Goal: Task Accomplishment & Management: Use online tool/utility

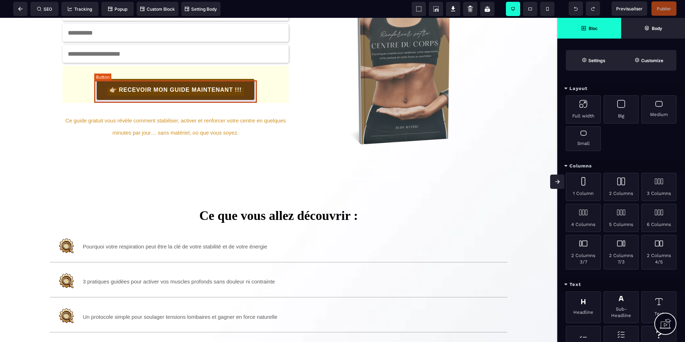
click at [214, 97] on button "👉🏼 RECEVOIR MON GUIDE MAINTENANT !!!" at bounding box center [175, 89] width 159 height 22
select select "******"
select select "***"
select select "*****"
select select "*"
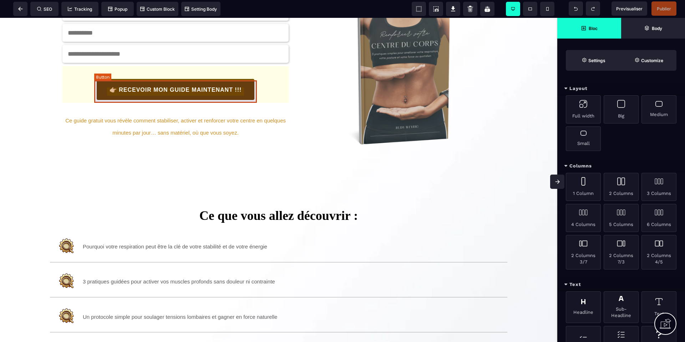
select select "**"
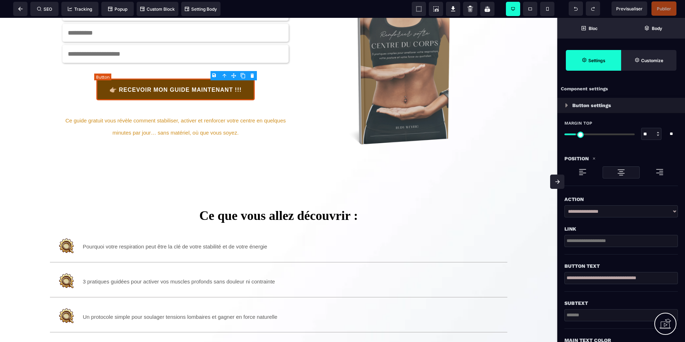
type input "*"
type input "**"
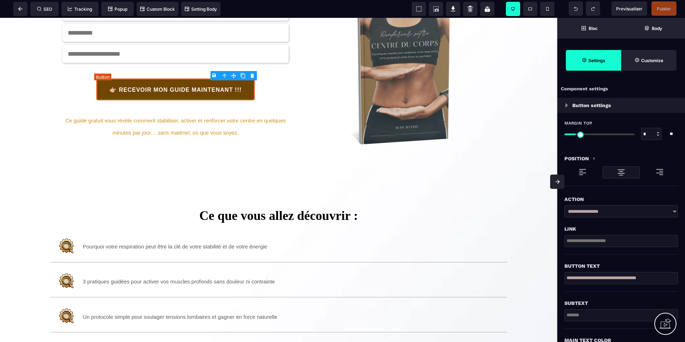
type input "**"
type input "****"
type input "*"
type input "**"
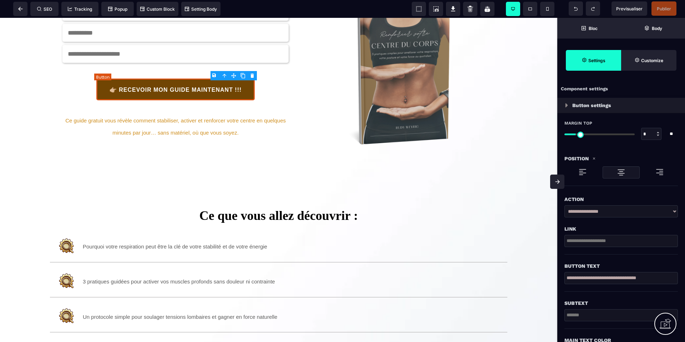
type input "**"
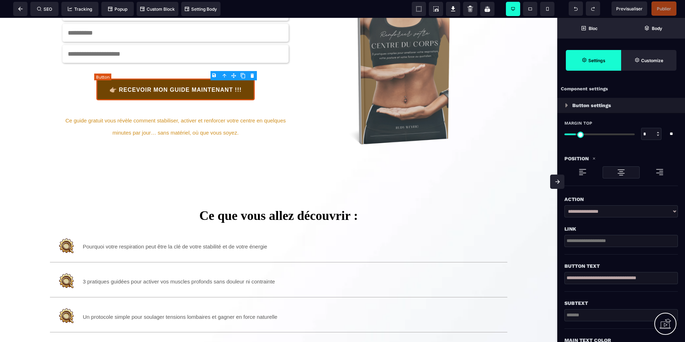
type input "**"
type input "*"
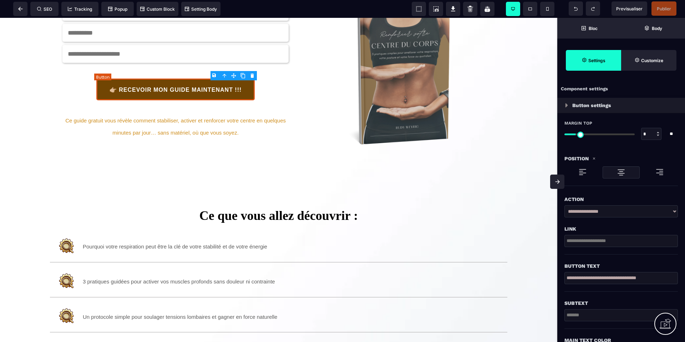
select select "**"
select select
type input "*"
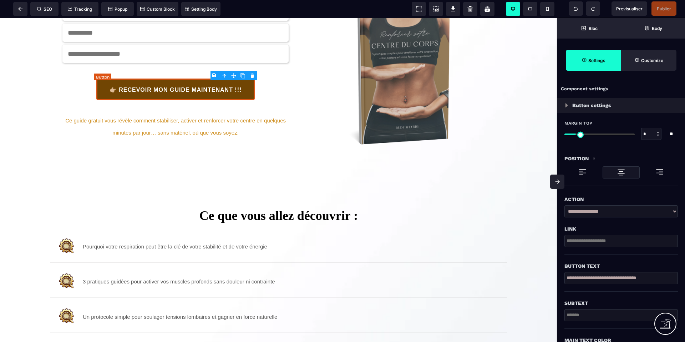
type input "*"
select select "******"
select select "***"
select select "**"
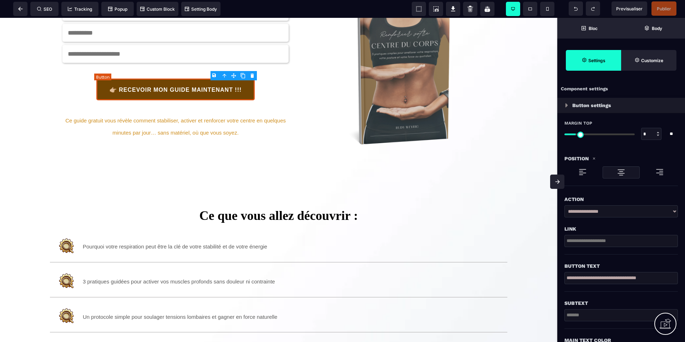
select select "**"
select select "*****"
select select
select select "*"
select select "**"
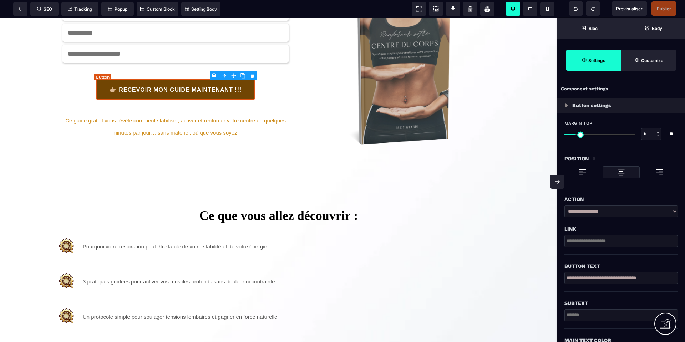
select select "**"
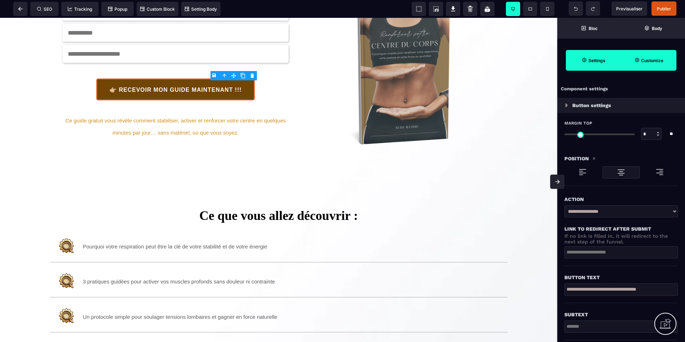
click at [643, 66] on span "Customize" at bounding box center [648, 60] width 55 height 21
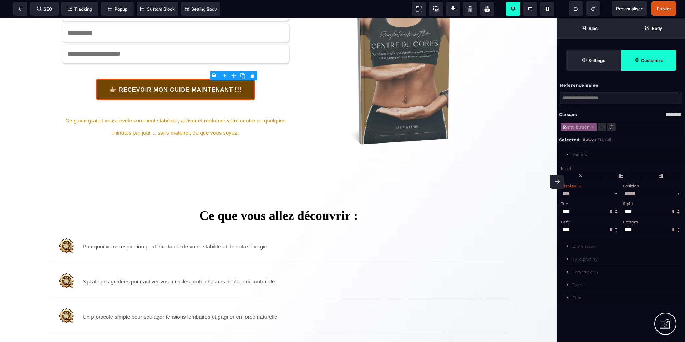
click at [602, 128] on icon at bounding box center [601, 126] width 3 height 3
click at [591, 97] on input at bounding box center [621, 98] width 122 height 12
click at [575, 300] on div "Flex" at bounding box center [576, 297] width 9 height 5
click at [576, 286] on div "Extra" at bounding box center [577, 284] width 11 height 5
click at [582, 261] on div "Typography" at bounding box center [585, 259] width 26 height 5
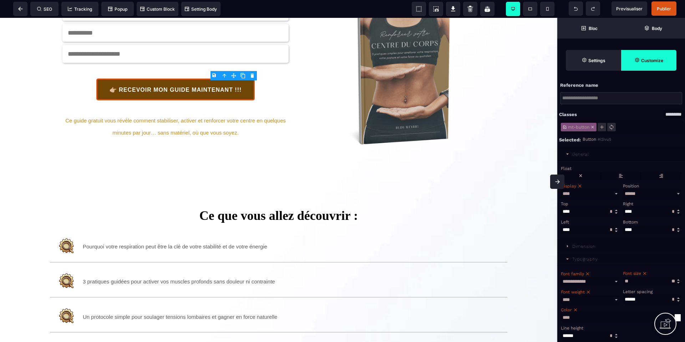
click at [584, 249] on div "Dimension" at bounding box center [584, 246] width 24 height 5
click at [680, 116] on select "********* ***** ***** ********" at bounding box center [674, 114] width 20 height 8
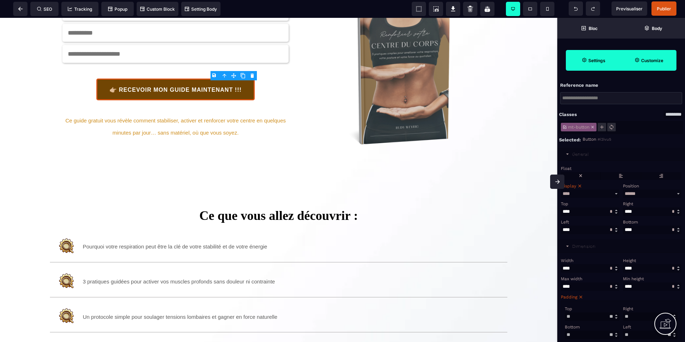
click at [588, 60] on strong "Settings" at bounding box center [596, 60] width 17 height 5
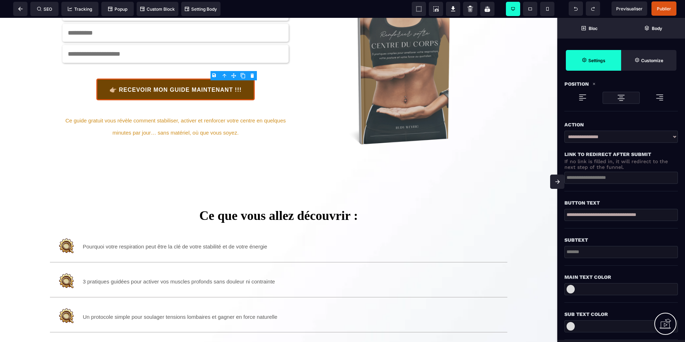
scroll to position [76, 0]
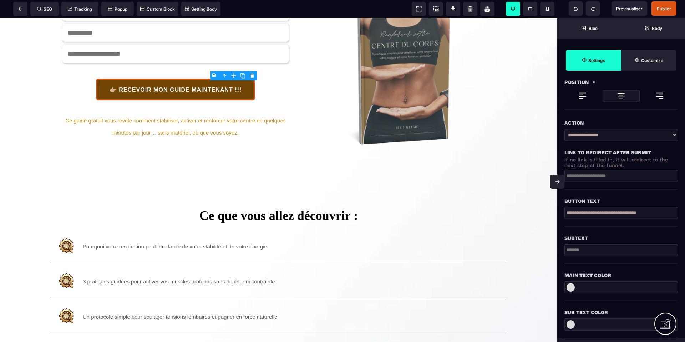
click at [600, 134] on select "**********" at bounding box center [620, 135] width 113 height 12
click at [564, 129] on select "**********" at bounding box center [620, 135] width 113 height 12
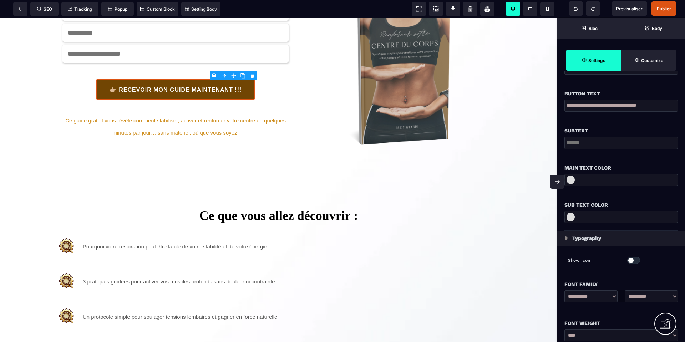
scroll to position [190, 0]
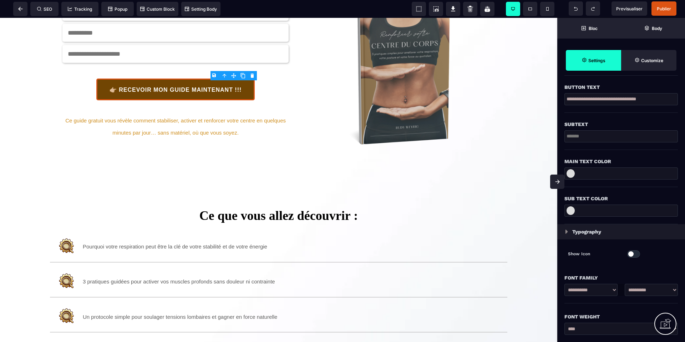
click at [584, 132] on input "text" at bounding box center [620, 136] width 113 height 12
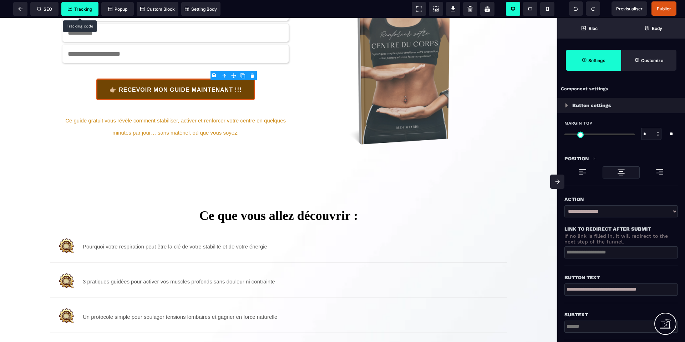
click at [81, 6] on span "Tracking" at bounding box center [80, 8] width 24 height 5
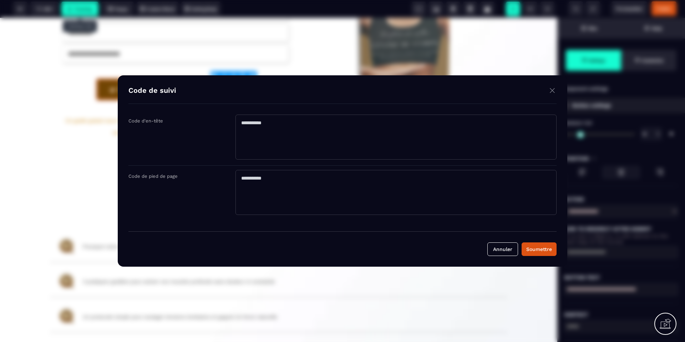
click at [553, 91] on img "Modal window" at bounding box center [552, 90] width 9 height 9
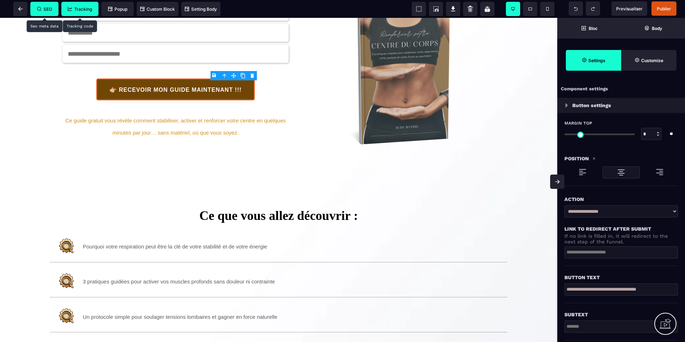
click at [37, 11] on icon at bounding box center [39, 9] width 4 height 4
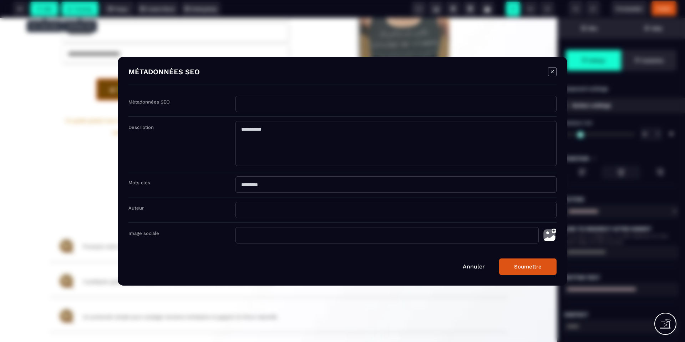
click at [553, 71] on icon "Modal window" at bounding box center [552, 71] width 3 height 3
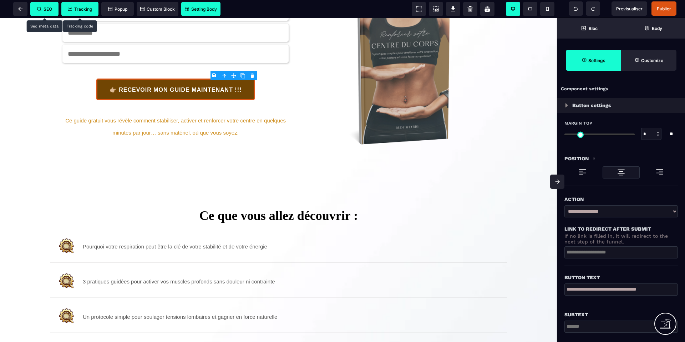
click at [191, 12] on span "Setting Body" at bounding box center [200, 9] width 39 height 14
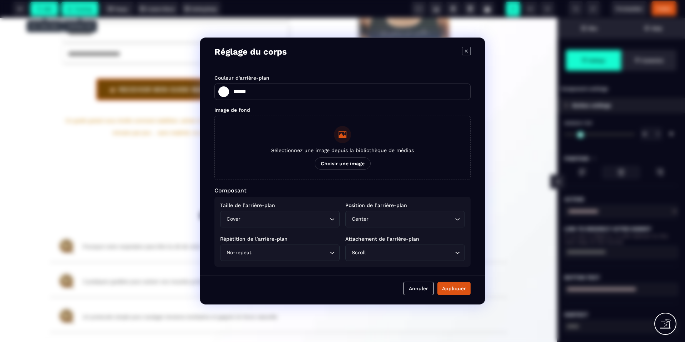
click at [468, 48] on icon "Modal window" at bounding box center [466, 51] width 9 height 9
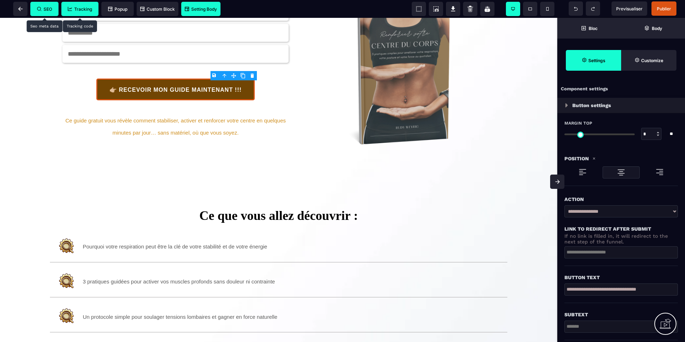
click at [207, 11] on span "Setting Body" at bounding box center [201, 8] width 32 height 5
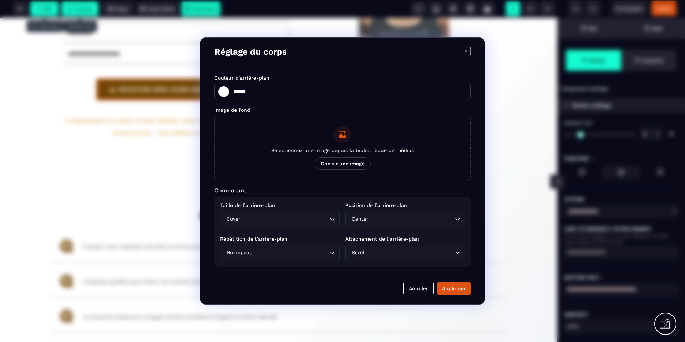
click at [467, 52] on icon "Modal window" at bounding box center [466, 51] width 9 height 9
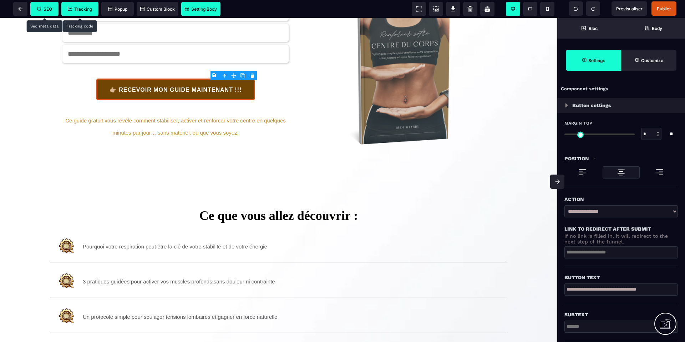
drag, startPoint x: 112, startPoint y: 6, endPoint x: 67, endPoint y: 5, distance: 45.3
click at [68, 4] on div "SEO Tracking Popup Custom Block Setting Body" at bounding box center [113, 9] width 222 height 14
click at [18, 9] on icon at bounding box center [20, 9] width 4 height 4
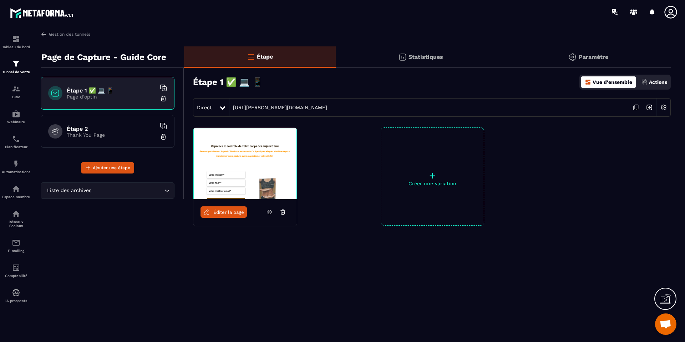
click at [653, 81] on p "Actions" at bounding box center [658, 82] width 18 height 6
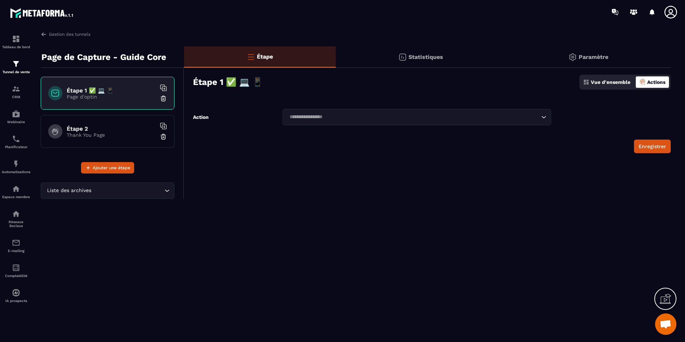
click at [385, 110] on div "Loading..." at bounding box center [417, 117] width 269 height 16
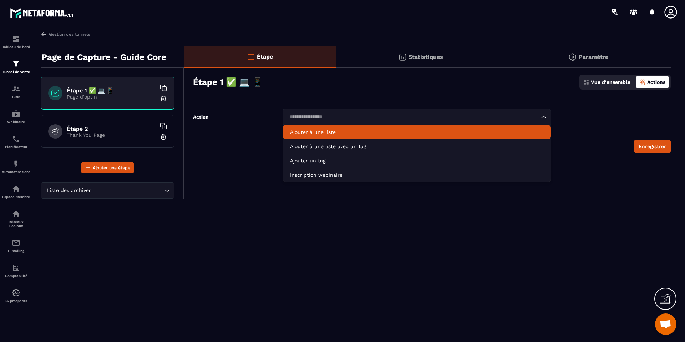
click at [327, 129] on p "Ajouter à une liste" at bounding box center [417, 131] width 254 height 7
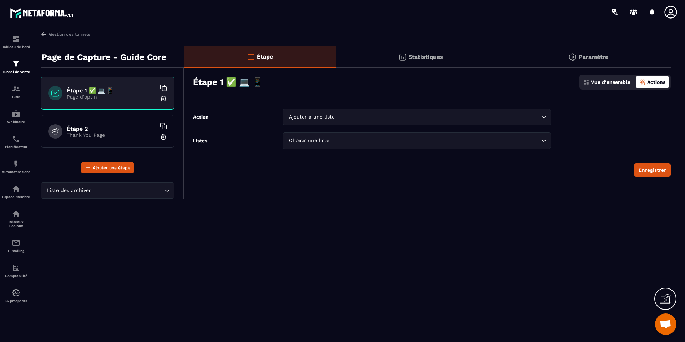
click at [327, 137] on div "Choisir une liste" at bounding box center [413, 141] width 254 height 8
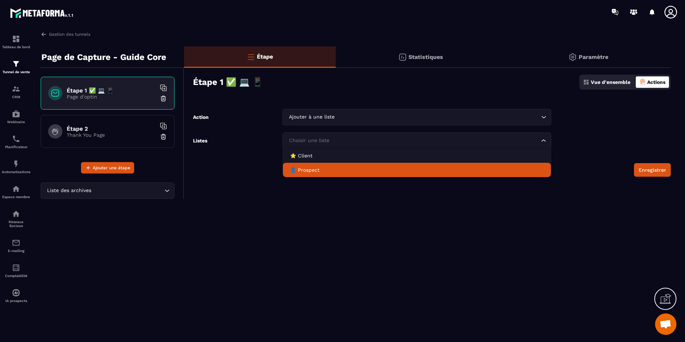
click at [315, 172] on p "👤 Prospect" at bounding box center [417, 169] width 254 height 7
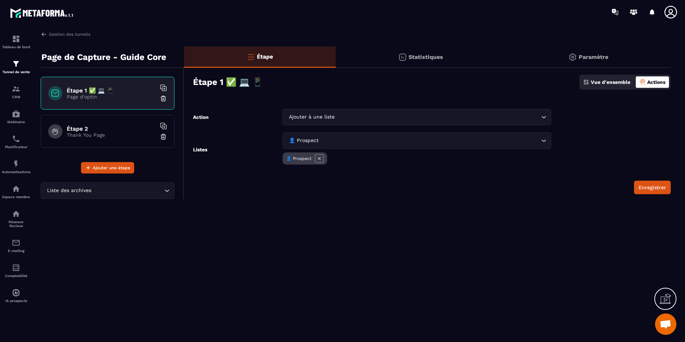
click at [333, 110] on div "Ajouter à une liste Loading..." at bounding box center [417, 117] width 269 height 16
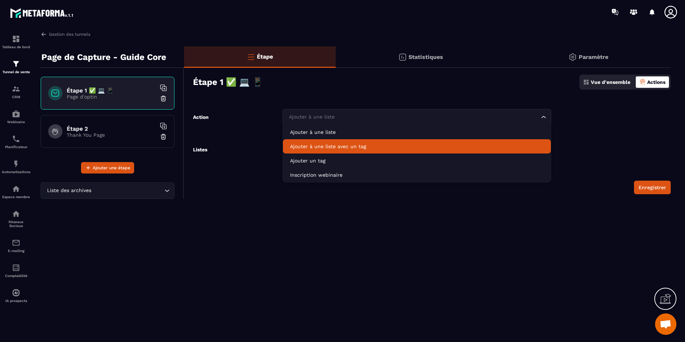
click at [325, 146] on p "Ajouter à une liste avec un tag" at bounding box center [417, 146] width 254 height 7
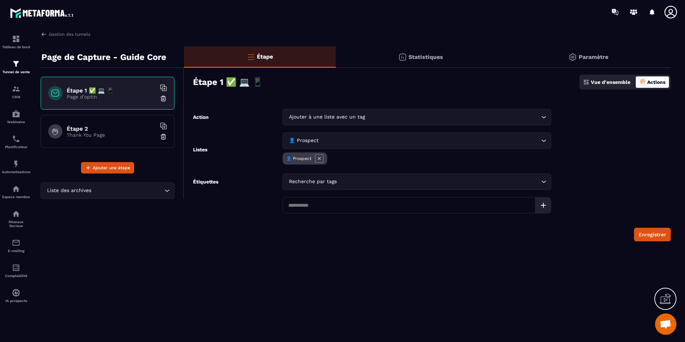
click at [319, 158] on icon at bounding box center [319, 158] width 9 height 9
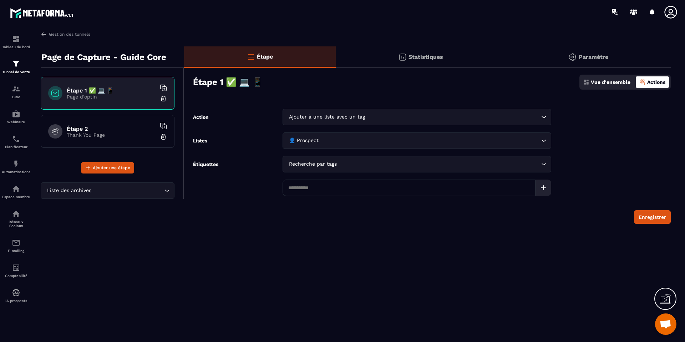
click at [542, 140] on icon "Search for option" at bounding box center [543, 140] width 7 height 7
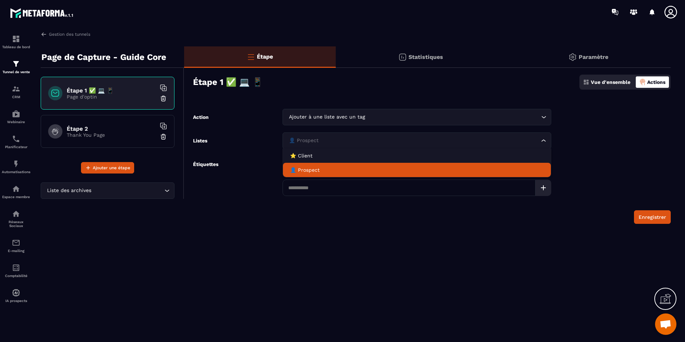
click at [451, 170] on p "👤 Prospect" at bounding box center [417, 169] width 254 height 7
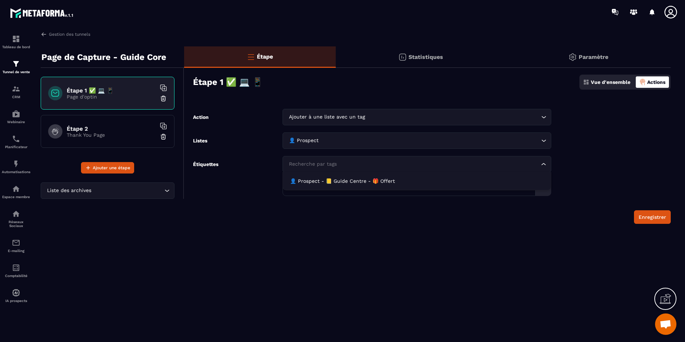
click at [417, 167] on input "Search for option" at bounding box center [413, 164] width 252 height 8
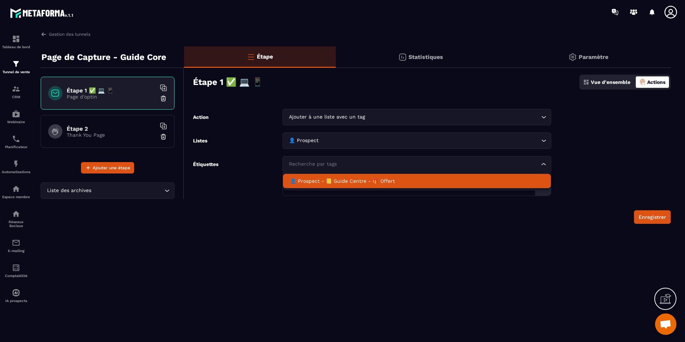
click at [351, 182] on p "👤 Prospect - 📒 Guide Centre - 🎁 Offert" at bounding box center [417, 180] width 254 height 7
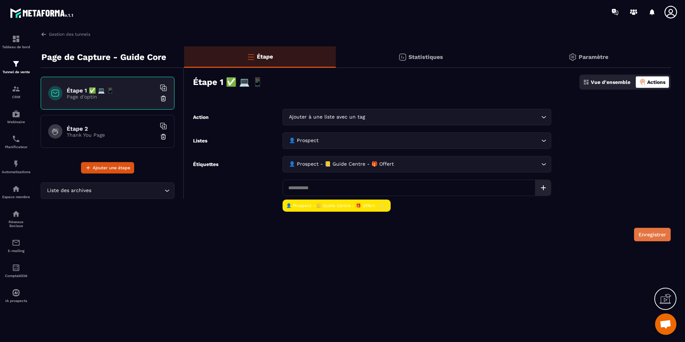
click at [646, 233] on button "Enregistrer" at bounding box center [652, 235] width 37 height 14
click at [430, 247] on div "Étape Statistiques Paramètre Étape 1 ✅ 💻 📱 Vue d'ensemble Actions Action Ajoute…" at bounding box center [427, 150] width 487 height 209
click at [639, 230] on button "Enregistrer" at bounding box center [652, 235] width 37 height 14
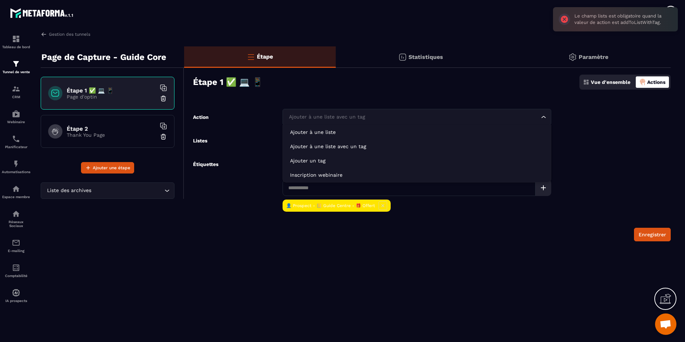
click at [420, 118] on input "Search for option" at bounding box center [413, 117] width 252 height 8
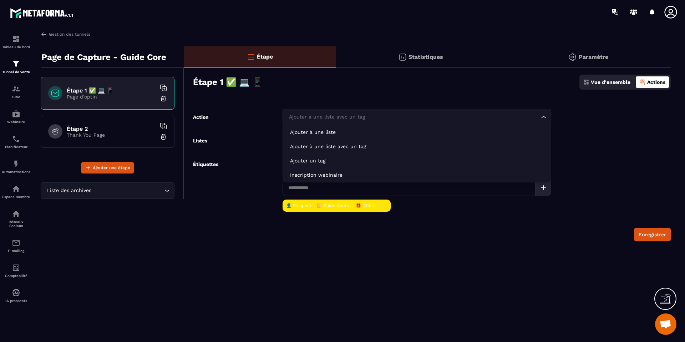
click at [420, 118] on input "Search for option" at bounding box center [413, 117] width 252 height 8
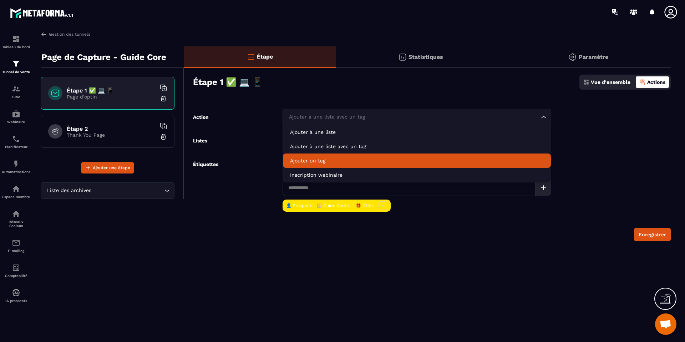
click at [387, 278] on div "Gestion des tunnels Page de Capture - Guide Core Étape 1 ✅ 💻 📱 Page d'optin Éta…" at bounding box center [356, 185] width 644 height 308
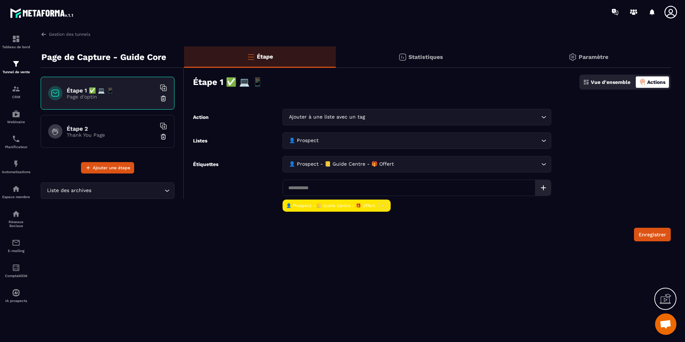
click at [379, 204] on icon at bounding box center [383, 205] width 9 height 9
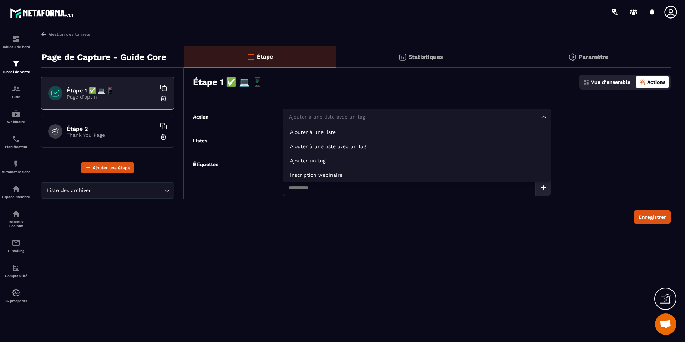
click at [434, 113] on input "Search for option" at bounding box center [413, 117] width 252 height 8
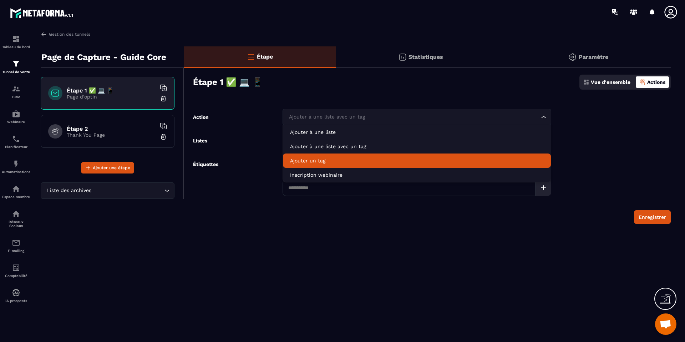
click at [321, 160] on p "Ajouter un tag" at bounding box center [417, 160] width 254 height 7
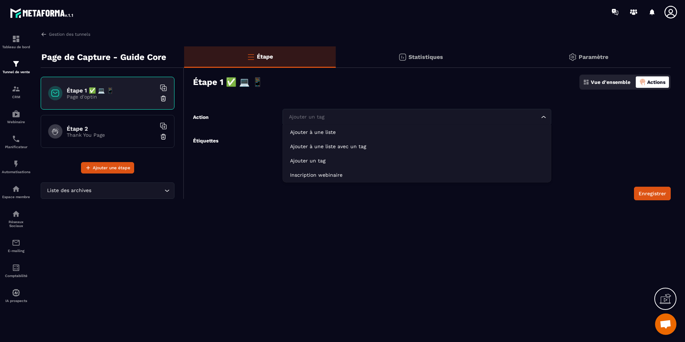
click at [337, 115] on input "Search for option" at bounding box center [413, 117] width 252 height 8
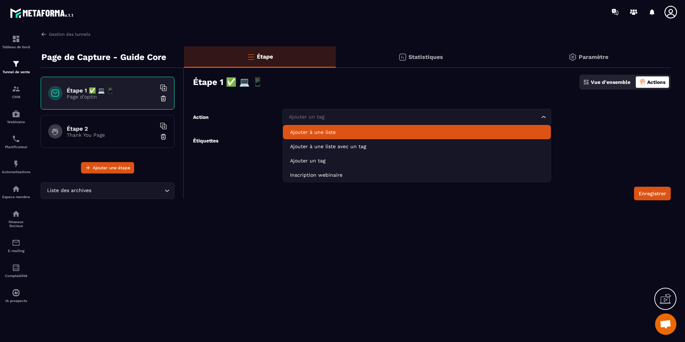
click at [329, 132] on p "Ajouter à une liste" at bounding box center [417, 131] width 254 height 7
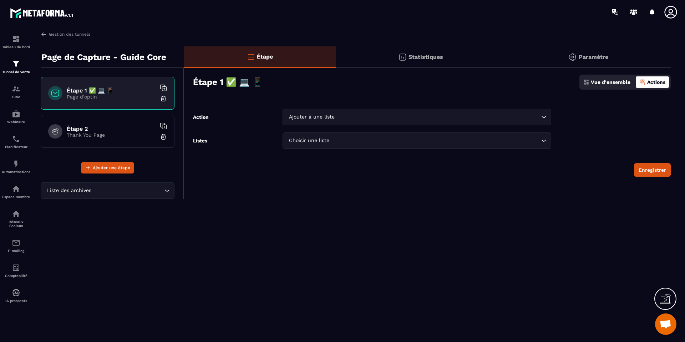
click at [329, 140] on div "Choisir une liste" at bounding box center [413, 141] width 254 height 8
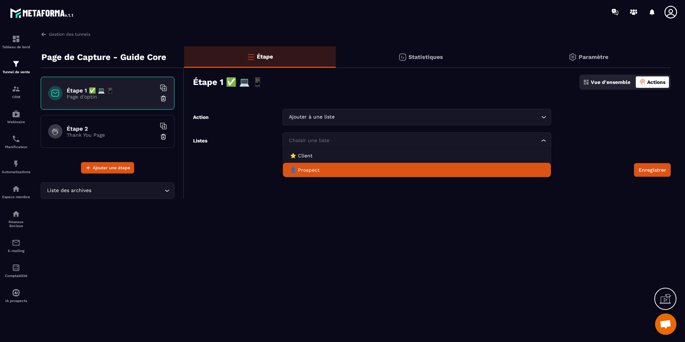
click at [319, 170] on p "👤 Prospect" at bounding box center [417, 169] width 254 height 7
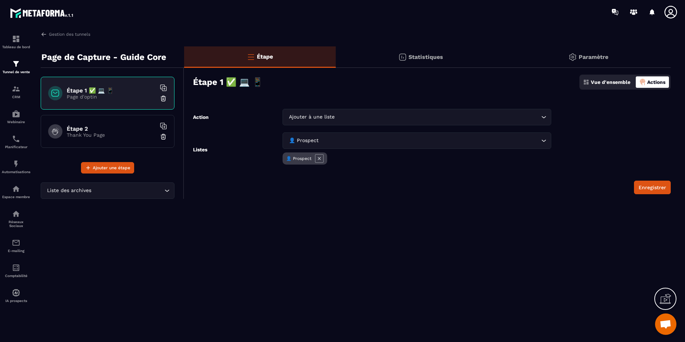
click at [368, 118] on input "Search for option" at bounding box center [437, 117] width 203 height 8
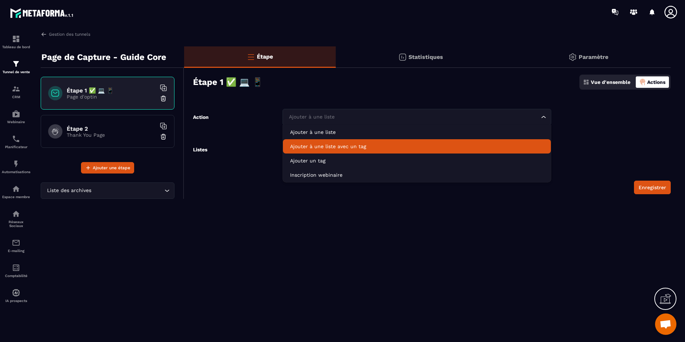
click at [362, 146] on p "Ajouter à une liste avec un tag" at bounding box center [417, 146] width 254 height 7
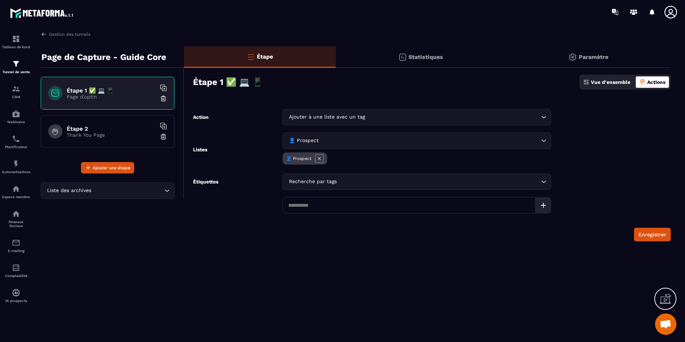
click at [317, 154] on icon at bounding box center [319, 158] width 8 height 8
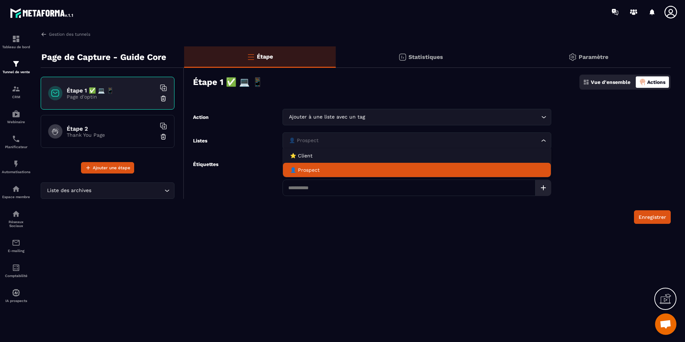
click at [333, 138] on input "Search for option" at bounding box center [413, 141] width 252 height 8
click at [324, 168] on p "👤 Prospect" at bounding box center [417, 169] width 254 height 7
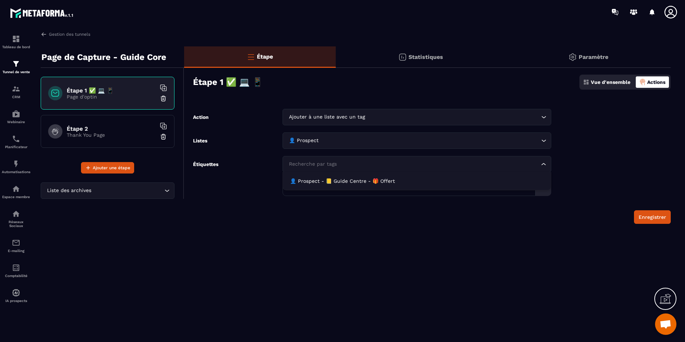
click at [325, 163] on div "Recherche par tags" at bounding box center [413, 164] width 254 height 8
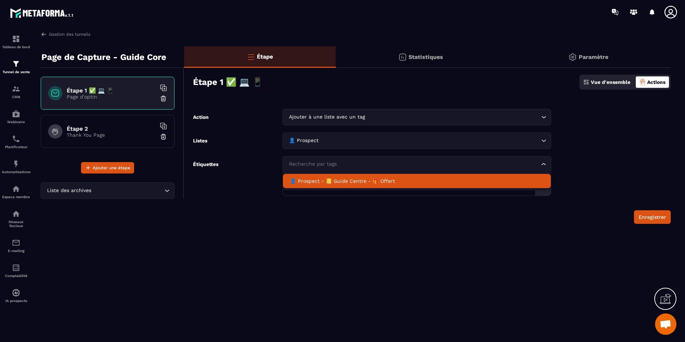
click at [317, 183] on p "👤 Prospect - 📒 Guide Centre - 🎁 Offert" at bounding box center [417, 180] width 254 height 7
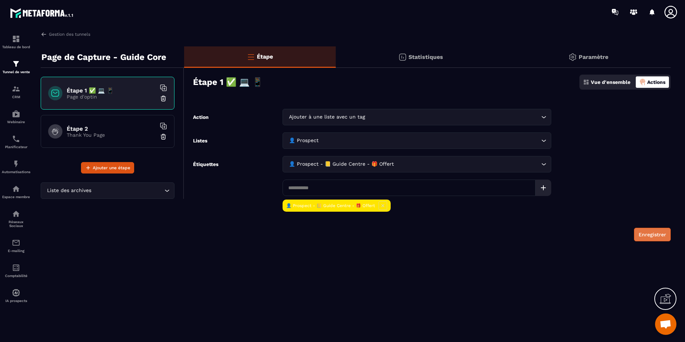
click at [650, 237] on button "Enregistrer" at bounding box center [652, 235] width 37 height 14
click at [103, 130] on h6 "Étape 2" at bounding box center [111, 128] width 89 height 7
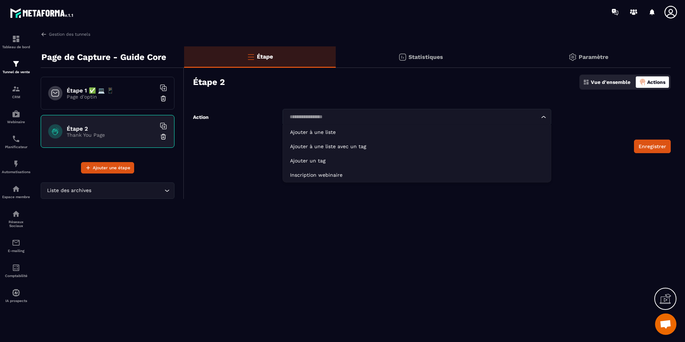
click at [451, 114] on input "Search for option" at bounding box center [413, 117] width 252 height 8
click at [121, 100] on div "Étape 1 ✅ 💻 📱 Page d'optin" at bounding box center [108, 93] width 134 height 33
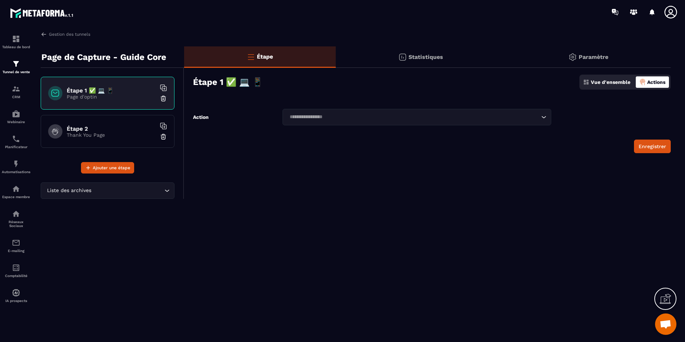
click at [118, 138] on div "Étape 2 Thank You Page" at bounding box center [108, 131] width 134 height 33
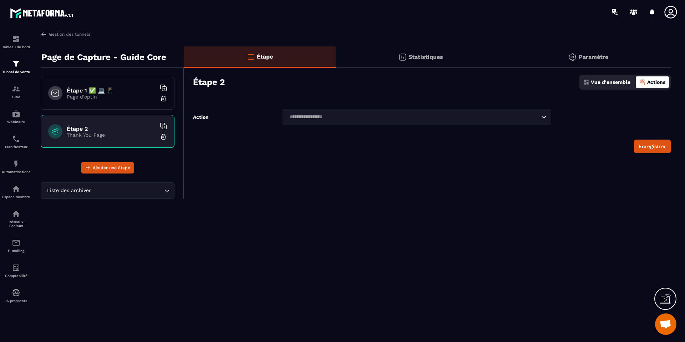
click at [126, 102] on div "Étape 1 ✅ 💻 📱 Page d'optin" at bounding box center [108, 93] width 134 height 33
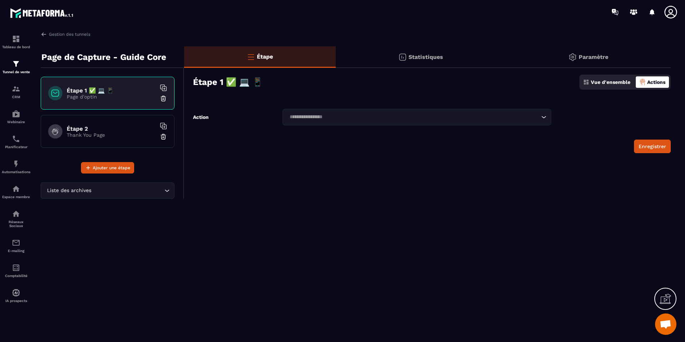
click at [125, 129] on h6 "Étape 2" at bounding box center [111, 128] width 89 height 7
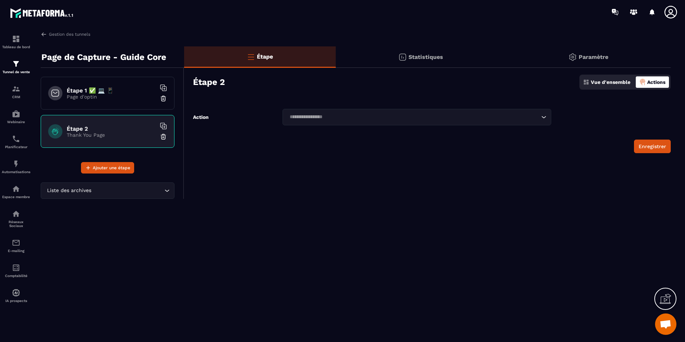
click at [320, 116] on input "Search for option" at bounding box center [413, 117] width 252 height 8
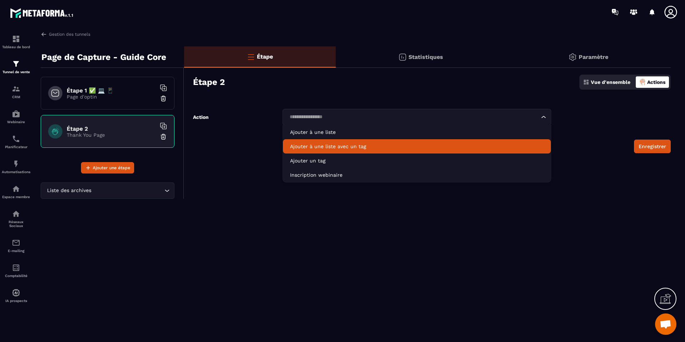
click at [311, 147] on p "Ajouter à une liste avec un tag" at bounding box center [417, 146] width 254 height 7
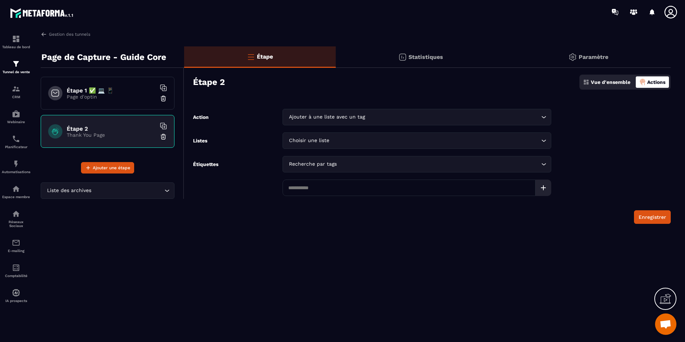
click at [315, 143] on div "Choisir une liste" at bounding box center [413, 141] width 254 height 8
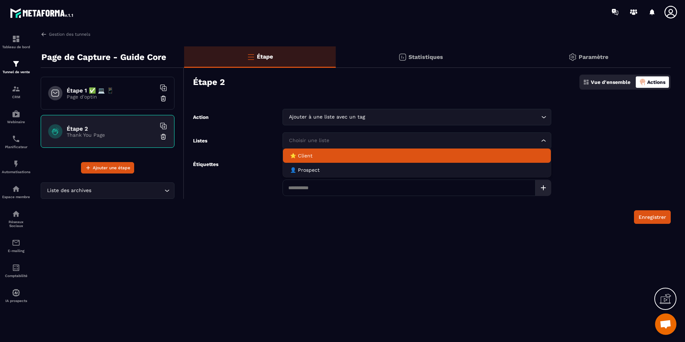
click at [310, 154] on p "⭐️ Client" at bounding box center [417, 155] width 254 height 7
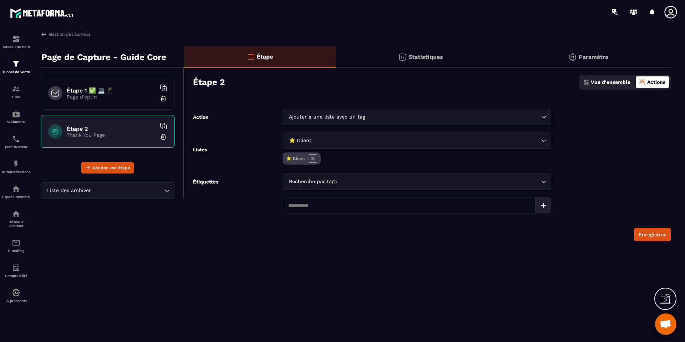
click at [315, 157] on icon at bounding box center [313, 158] width 9 height 9
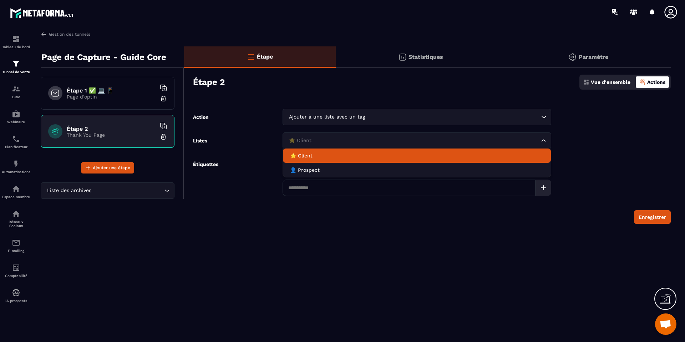
click at [316, 140] on input "Search for option" at bounding box center [413, 141] width 252 height 8
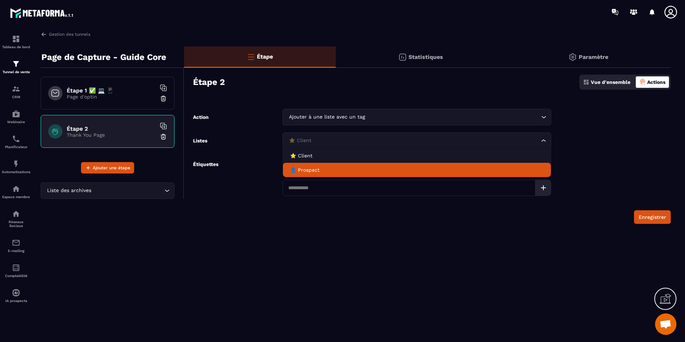
click at [316, 173] on p "👤 Prospect" at bounding box center [417, 169] width 254 height 7
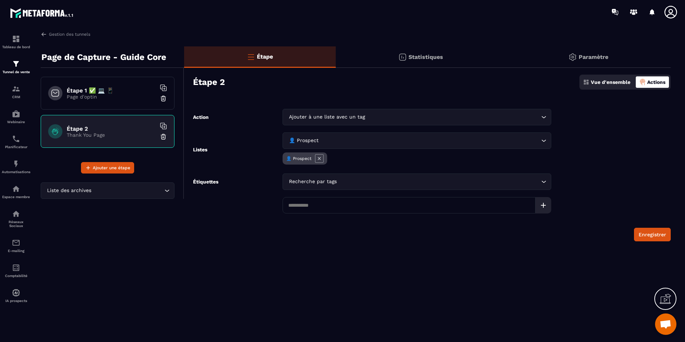
click at [316, 183] on div "Recherche par tags" at bounding box center [413, 182] width 254 height 8
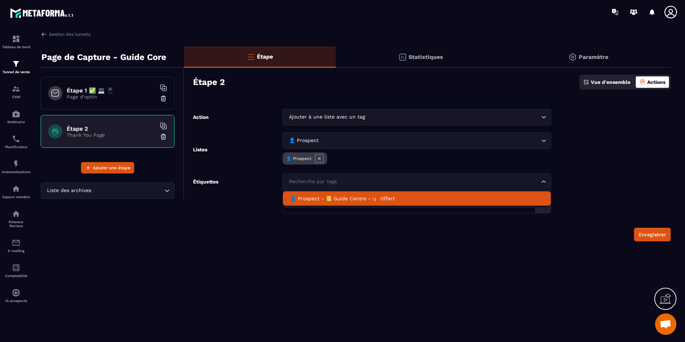
click at [315, 205] on li "👤 Prospect - 📒 Guide Centre - 🎁 Offert" at bounding box center [417, 198] width 268 height 14
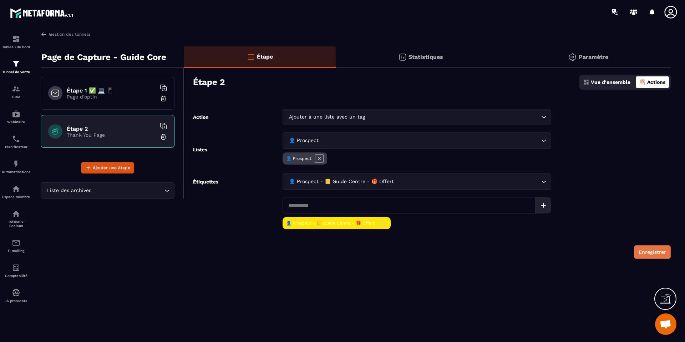
click at [640, 255] on button "Enregistrer" at bounding box center [652, 252] width 37 height 14
click at [93, 102] on div "Étape 1 ✅ 💻 📱 Page d'optin" at bounding box center [108, 93] width 134 height 33
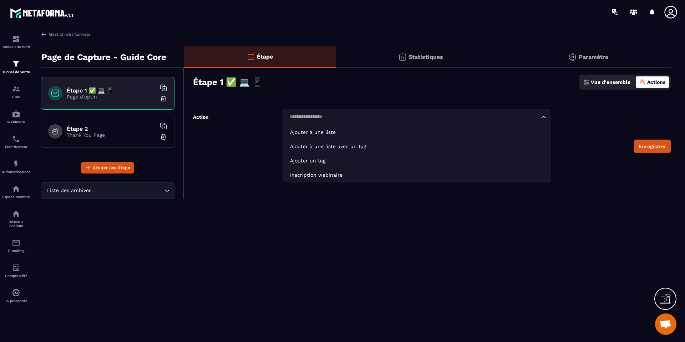
click at [341, 118] on input "Search for option" at bounding box center [413, 117] width 252 height 8
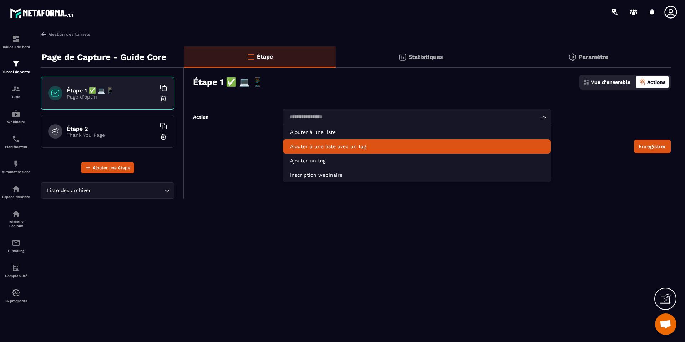
click at [340, 148] on p "Ajouter à une liste avec un tag" at bounding box center [417, 146] width 254 height 7
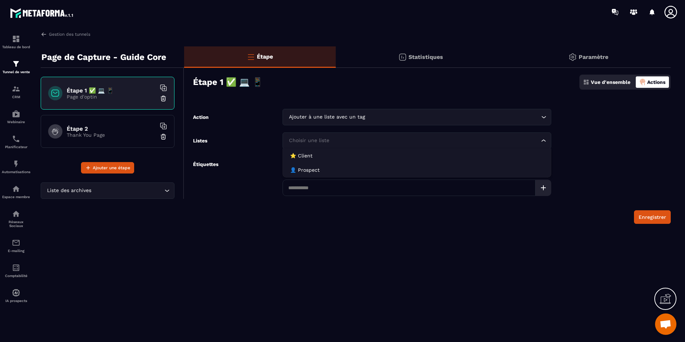
click at [336, 143] on input "Search for option" at bounding box center [413, 141] width 252 height 8
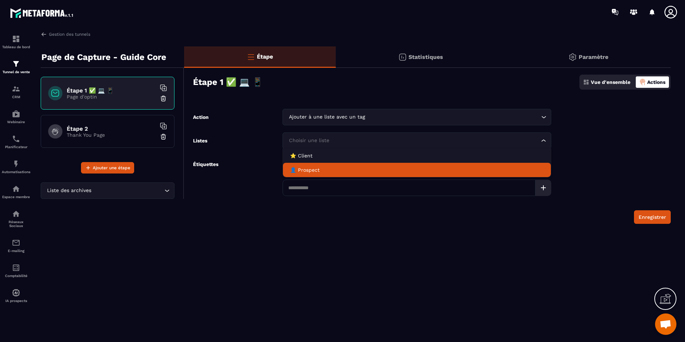
click at [331, 171] on p "👤 Prospect" at bounding box center [417, 169] width 254 height 7
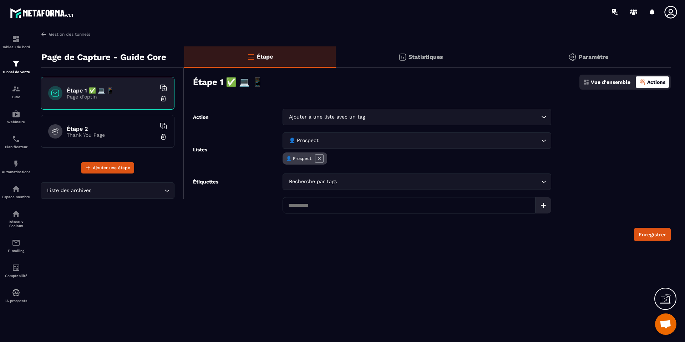
click at [334, 162] on div "👤 Prospect" at bounding box center [417, 159] width 269 height 14
click at [336, 177] on div "Recherche par tags Loading..." at bounding box center [417, 181] width 269 height 16
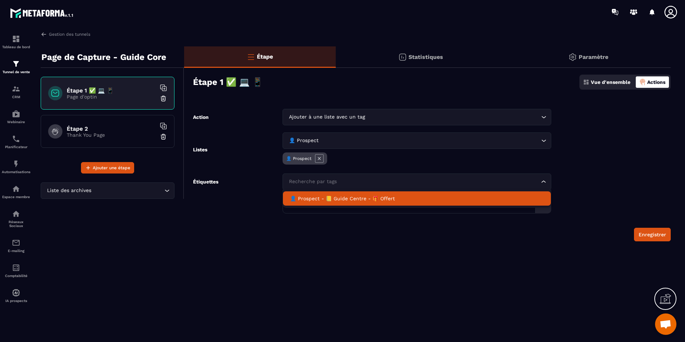
click at [337, 200] on p "👤 Prospect - 📒 Guide Centre - 🎁 Offert" at bounding box center [417, 198] width 254 height 7
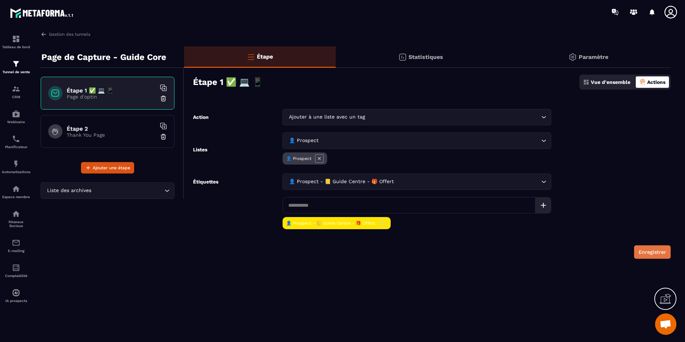
click at [651, 252] on button "Enregistrer" at bounding box center [652, 252] width 37 height 14
click at [126, 133] on p "Thank You Page" at bounding box center [111, 135] width 89 height 6
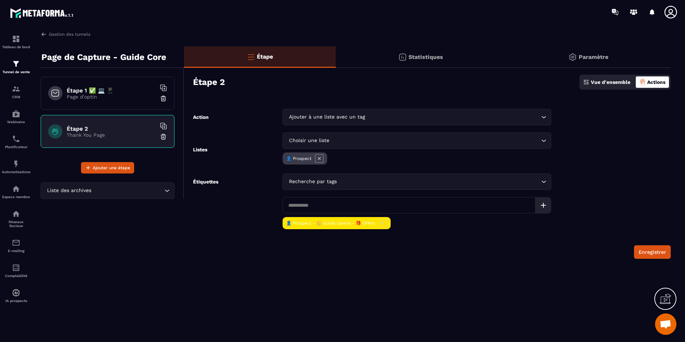
click at [317, 159] on icon at bounding box center [319, 158] width 9 height 9
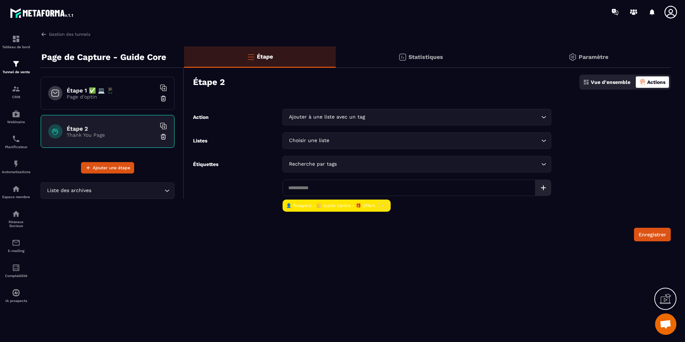
click at [382, 207] on icon at bounding box center [383, 205] width 9 height 9
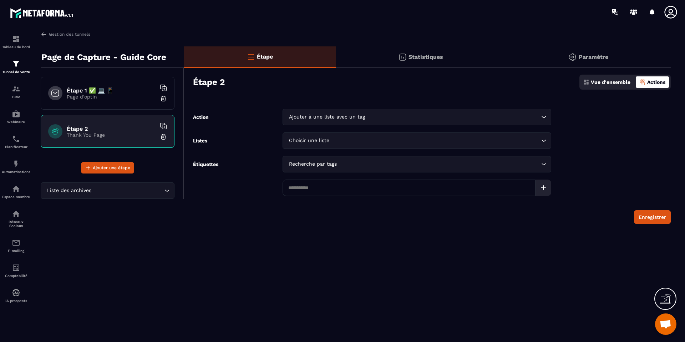
click at [506, 63] on div "Statistiques" at bounding box center [588, 56] width 165 height 21
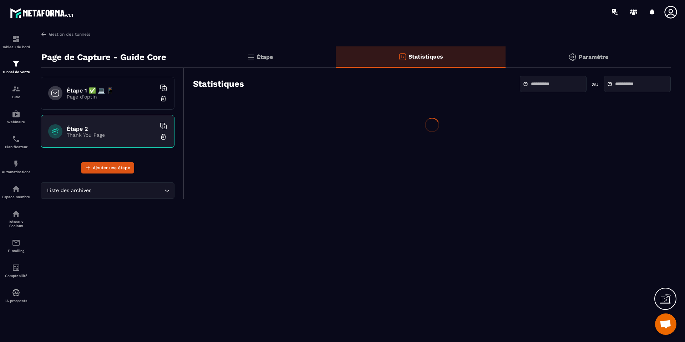
click at [579, 62] on div "Paramètre" at bounding box center [588, 56] width 165 height 21
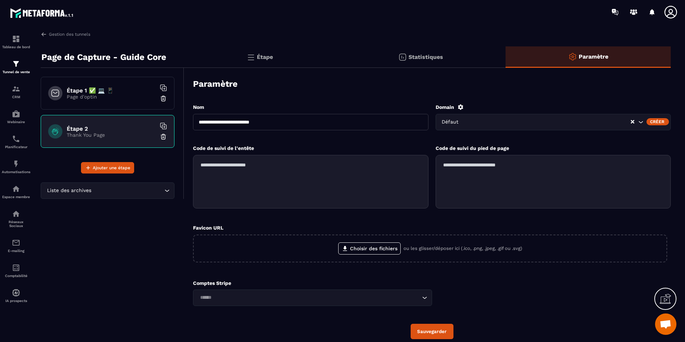
click at [261, 57] on p "Étape" at bounding box center [265, 57] width 16 height 7
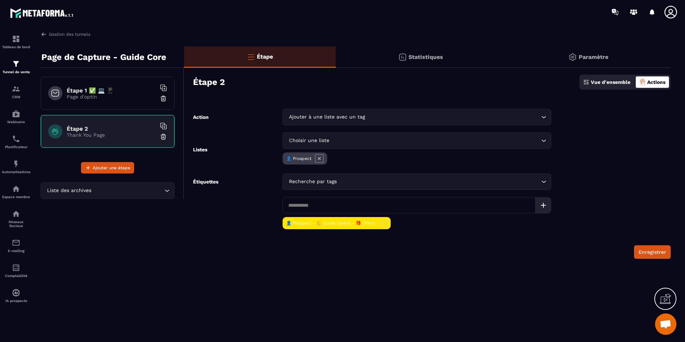
click at [320, 156] on icon at bounding box center [319, 158] width 9 height 9
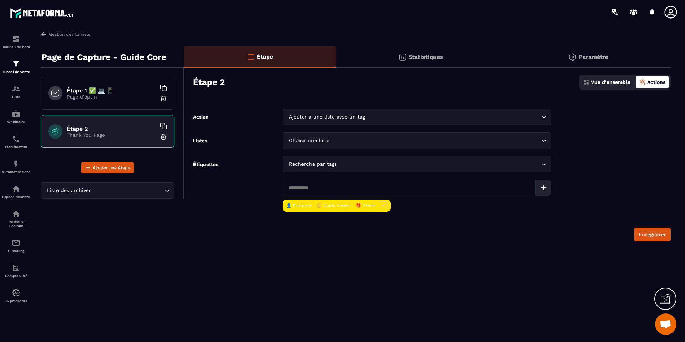
click at [381, 205] on icon at bounding box center [382, 205] width 3 height 3
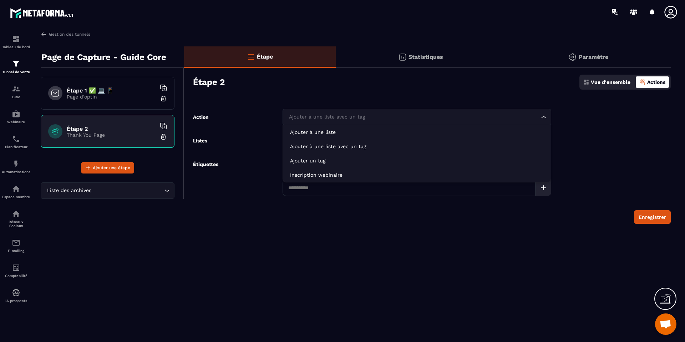
click at [402, 114] on input "Search for option" at bounding box center [413, 117] width 252 height 8
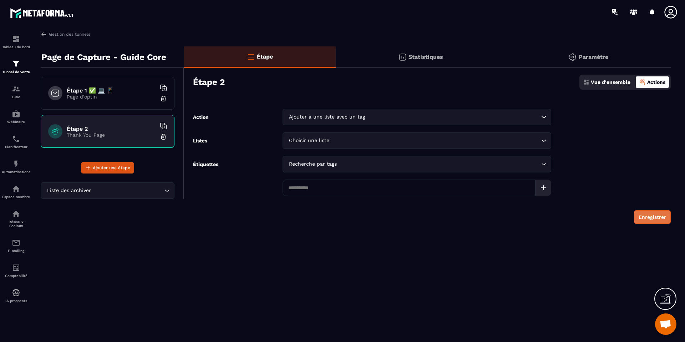
click at [643, 217] on button "Enregistrer" at bounding box center [652, 217] width 37 height 14
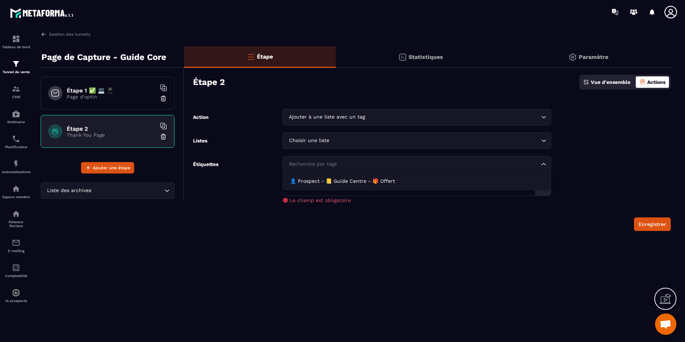
click at [538, 166] on input "Search for option" at bounding box center [413, 164] width 252 height 8
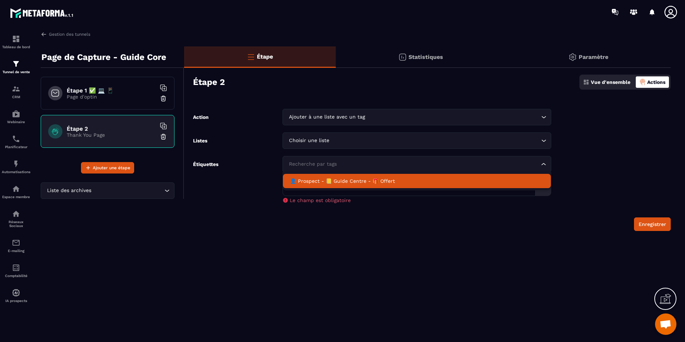
click at [417, 162] on input "Search for option" at bounding box center [413, 164] width 252 height 8
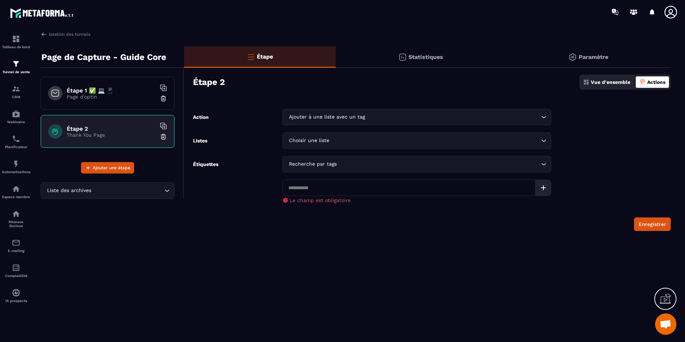
click at [506, 65] on div "Statistiques" at bounding box center [588, 56] width 165 height 21
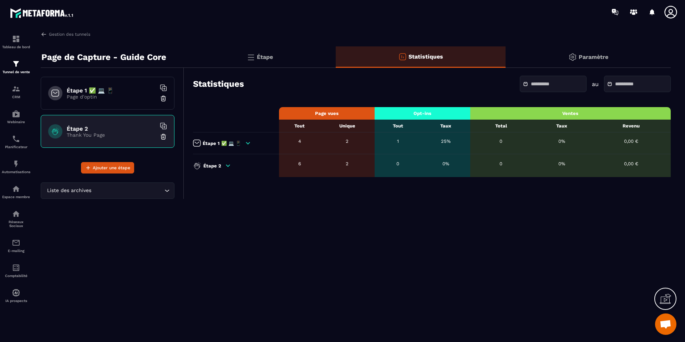
click at [574, 55] on img at bounding box center [572, 57] width 9 height 9
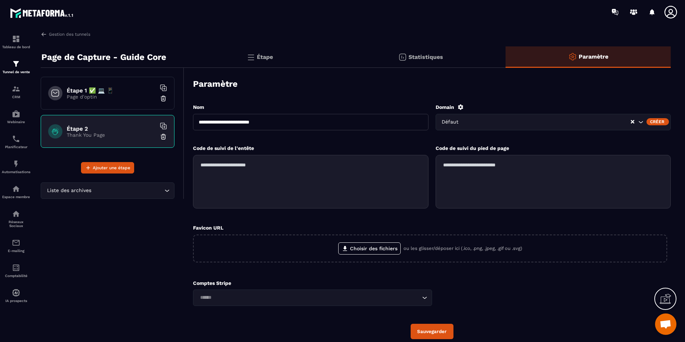
click at [260, 59] on p "Étape" at bounding box center [265, 57] width 16 height 7
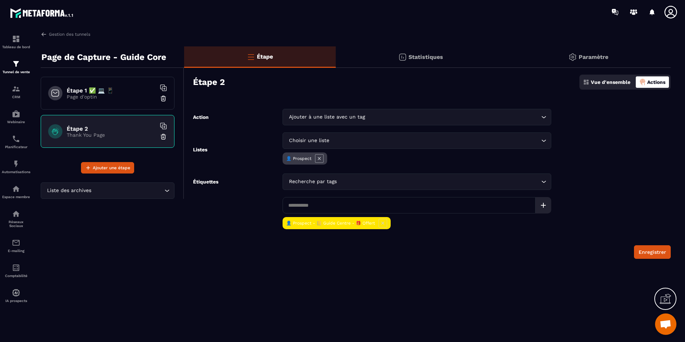
click at [379, 223] on icon at bounding box center [383, 223] width 9 height 9
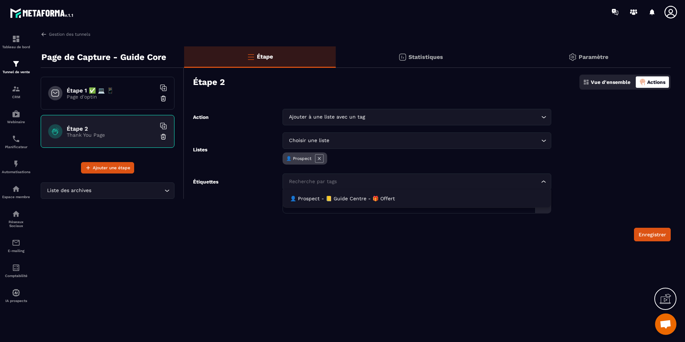
click at [353, 181] on input "Search for option" at bounding box center [413, 182] width 252 height 8
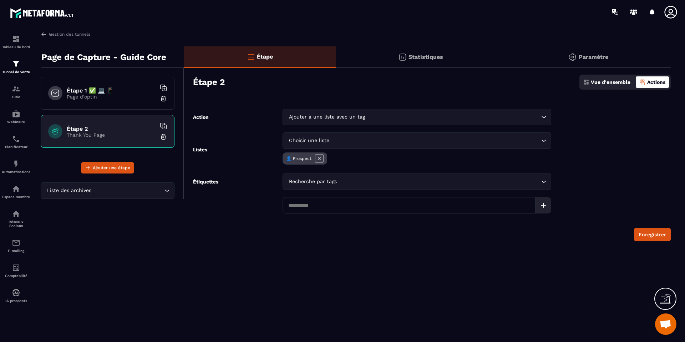
click at [322, 158] on icon at bounding box center [319, 158] width 9 height 9
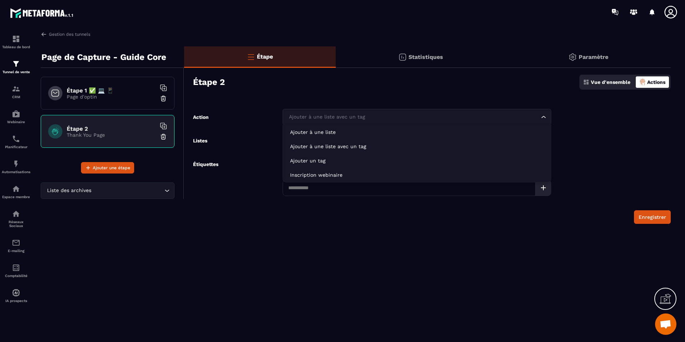
click at [342, 116] on div "Ajouter à une liste avec un tag" at bounding box center [413, 117] width 254 height 8
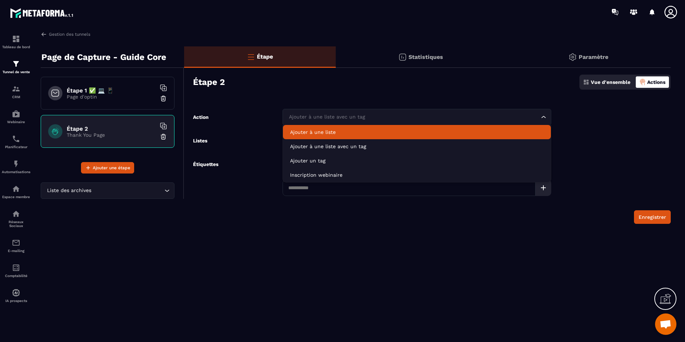
click at [331, 116] on input "Search for option" at bounding box center [413, 117] width 252 height 8
click at [274, 124] on div "Action Ajouter à une liste avec un tag Loading... Ajouter à une liste Ajouter à…" at bounding box center [372, 117] width 358 height 16
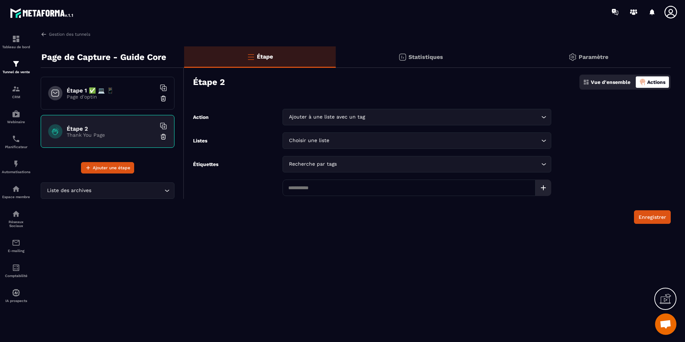
click at [629, 215] on div "Enregistrer" at bounding box center [432, 217] width 478 height 14
click at [645, 218] on button "Enregistrer" at bounding box center [652, 217] width 37 height 14
click at [617, 87] on div "Vue d'ensemble" at bounding box center [606, 81] width 51 height 11
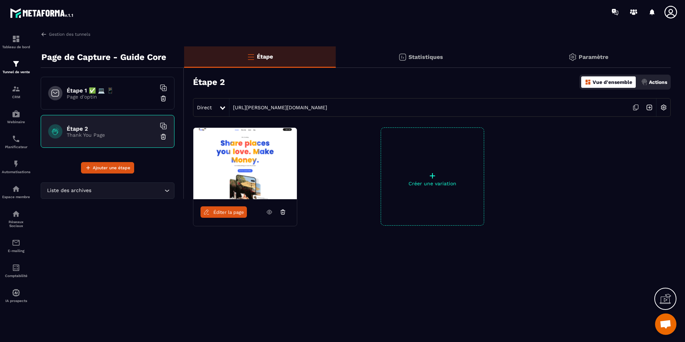
click at [645, 83] on img at bounding box center [644, 82] width 6 height 6
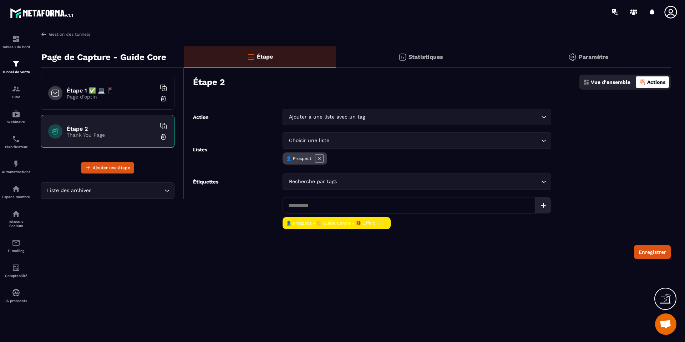
click at [407, 54] on img at bounding box center [402, 57] width 9 height 9
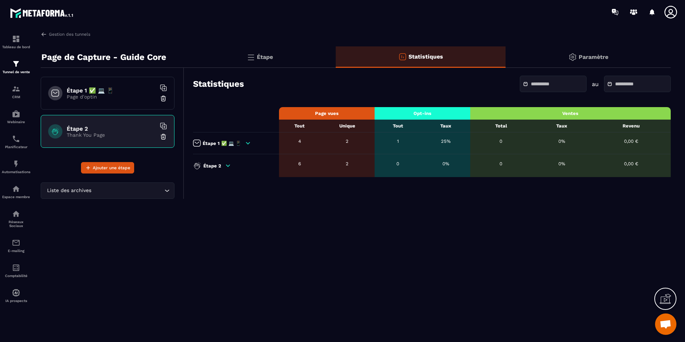
click at [562, 54] on div "Paramètre" at bounding box center [588, 56] width 165 height 21
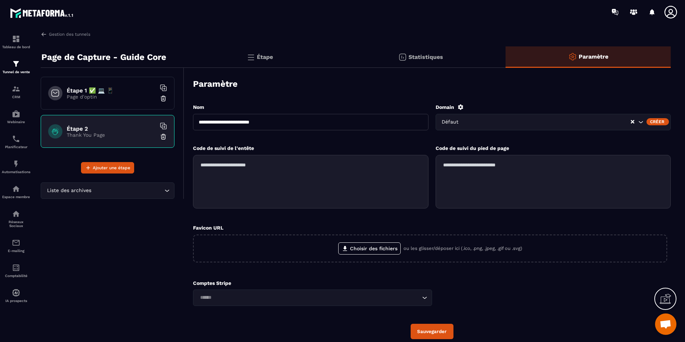
click at [336, 54] on div "Étape" at bounding box center [421, 56] width 170 height 21
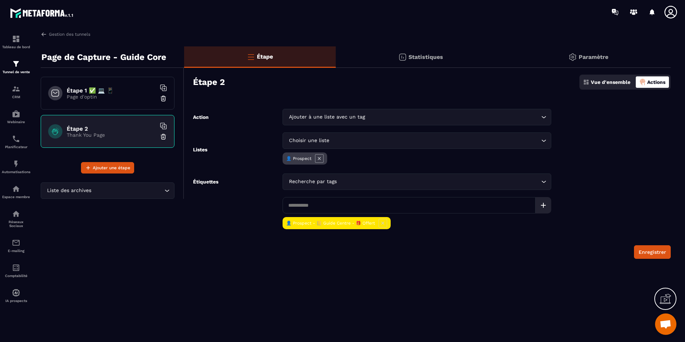
click at [615, 82] on p "Vue d'ensemble" at bounding box center [611, 82] width 40 height 6
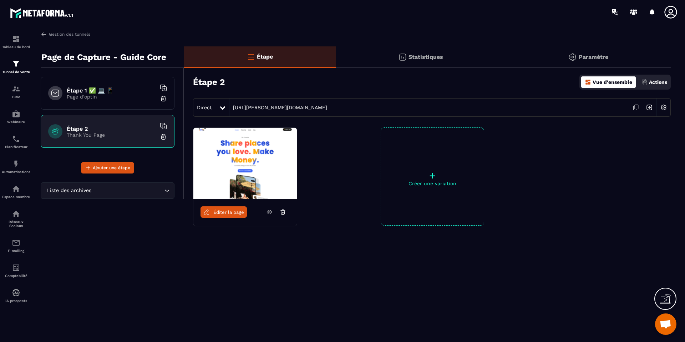
click at [93, 91] on h6 "Étape 1 ✅ 💻 📱" at bounding box center [111, 90] width 89 height 7
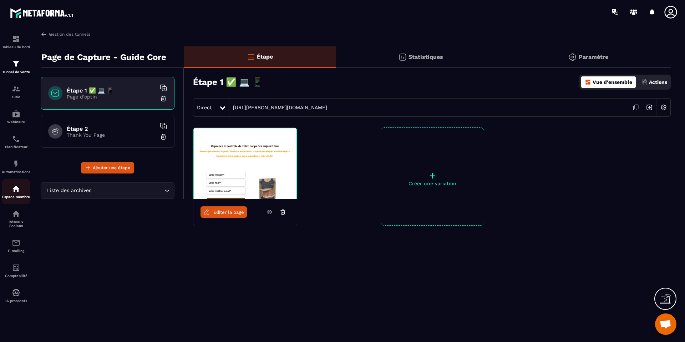
click at [15, 188] on img at bounding box center [16, 188] width 9 height 9
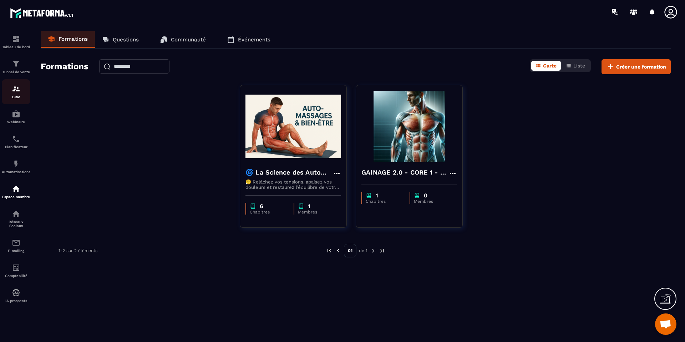
click at [16, 97] on p "CRM" at bounding box center [16, 97] width 29 height 4
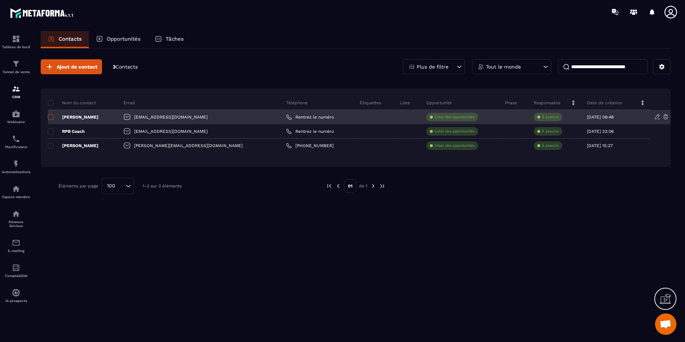
click at [51, 115] on span at bounding box center [51, 117] width 6 height 6
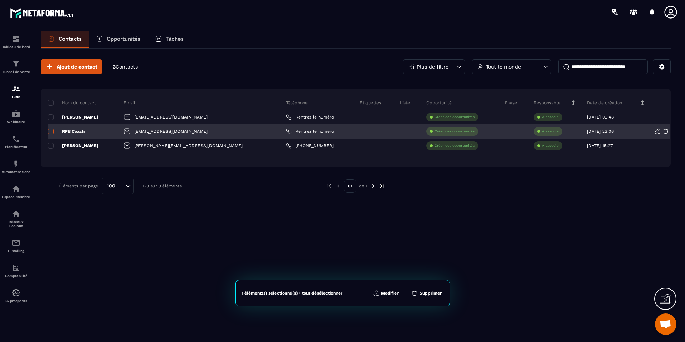
click at [51, 130] on span at bounding box center [51, 131] width 6 height 6
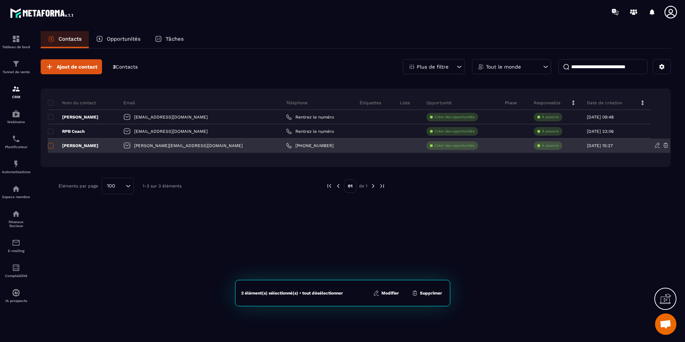
click at [51, 145] on span at bounding box center [51, 146] width 6 height 6
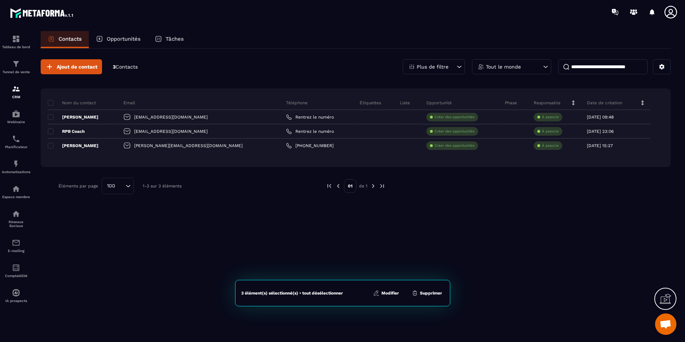
click at [424, 294] on button "Supprimer" at bounding box center [427, 292] width 35 height 7
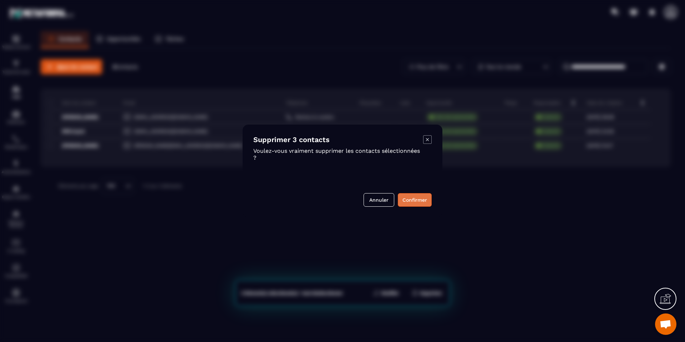
click at [414, 198] on button "Confirmer" at bounding box center [415, 200] width 34 height 14
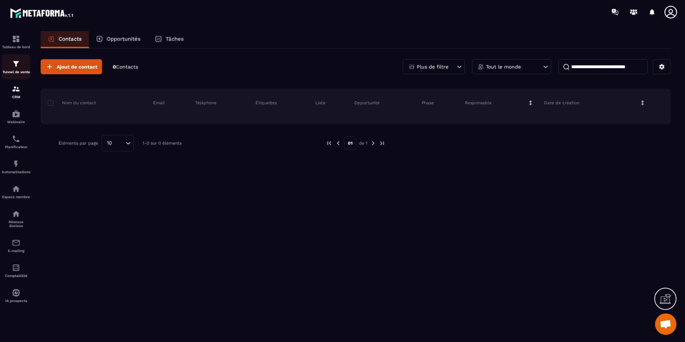
click at [15, 71] on p "Tunnel de vente" at bounding box center [16, 72] width 29 height 4
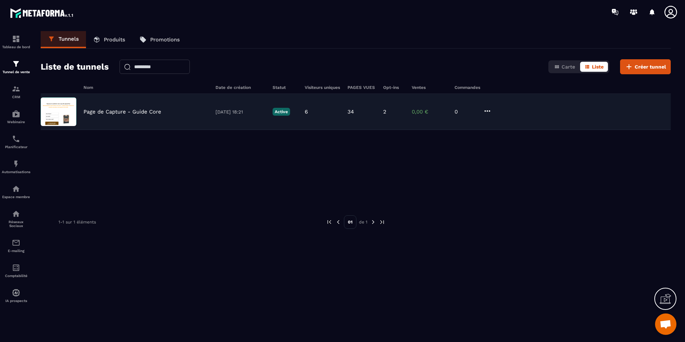
click at [69, 108] on img at bounding box center [59, 111] width 36 height 29
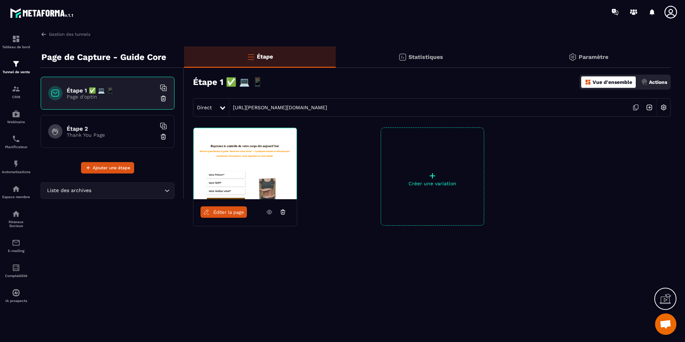
click at [638, 108] on icon at bounding box center [636, 108] width 14 height 14
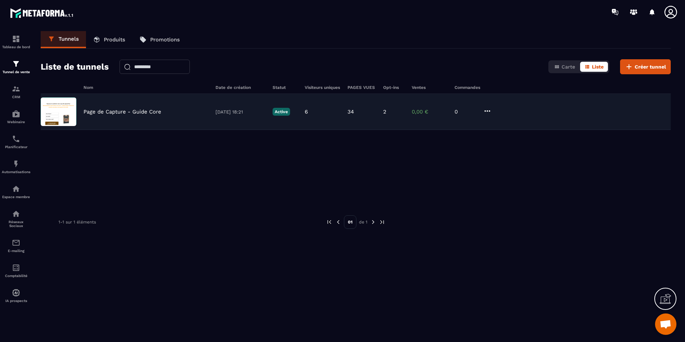
click at [91, 113] on p "Page de Capture - Guide Core" at bounding box center [122, 111] width 78 height 6
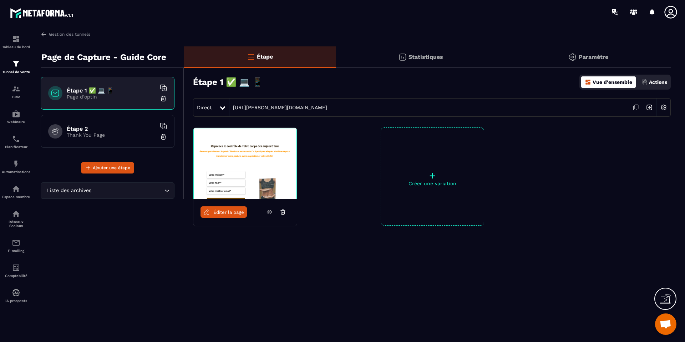
click at [93, 97] on p "Page d'optin" at bounding box center [111, 97] width 89 height 6
click at [232, 177] on img at bounding box center [244, 163] width 103 height 71
click at [229, 215] on link "Éditer la page" at bounding box center [223, 211] width 46 height 11
